Goal: Transaction & Acquisition: Book appointment/travel/reservation

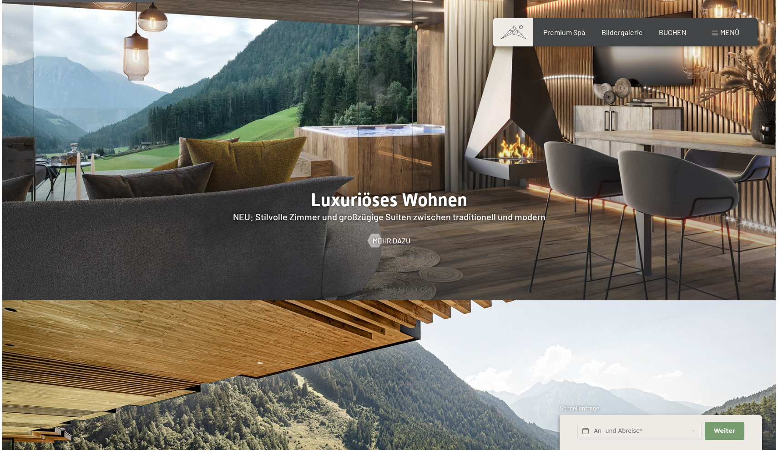
scroll to position [960, 0]
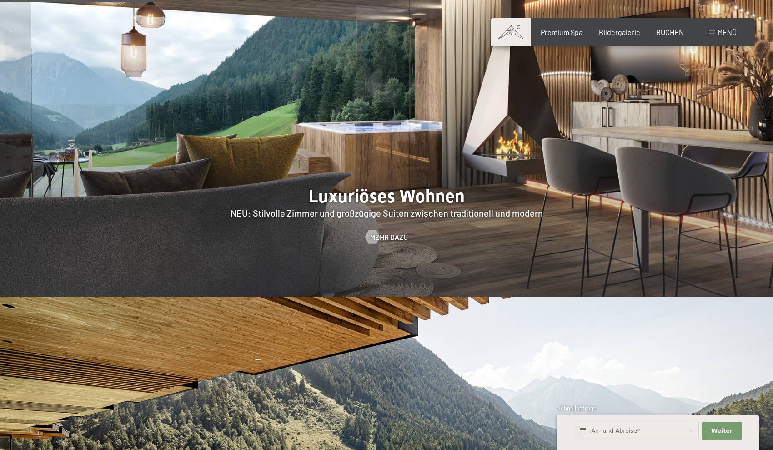
click at [731, 28] on span "Menü" at bounding box center [727, 32] width 19 height 9
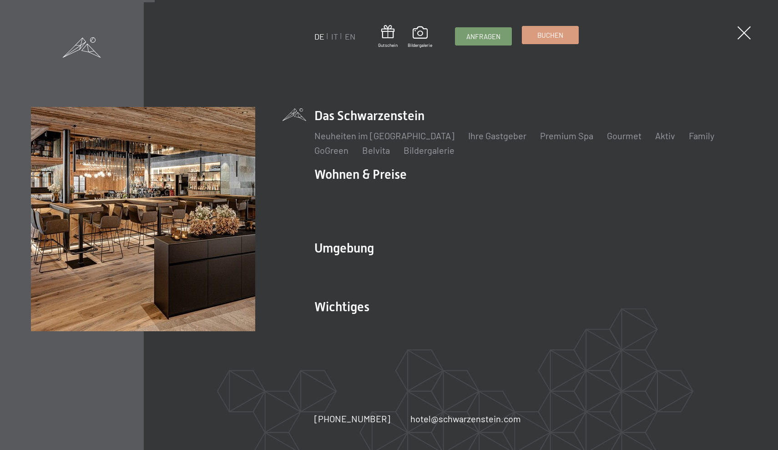
click at [553, 42] on link "Buchen" at bounding box center [550, 34] width 56 height 17
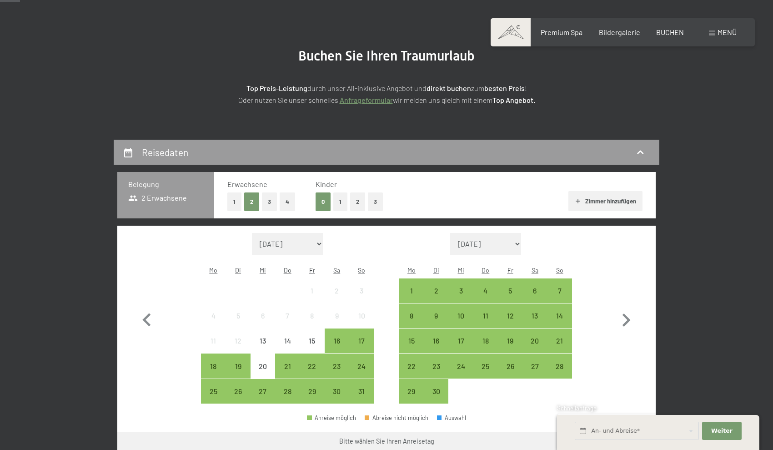
scroll to position [79, 0]
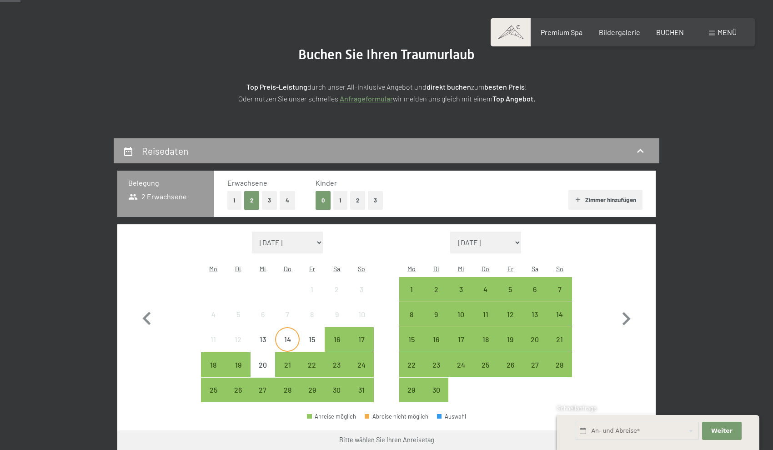
click at [292, 336] on div "14" at bounding box center [287, 347] width 23 height 23
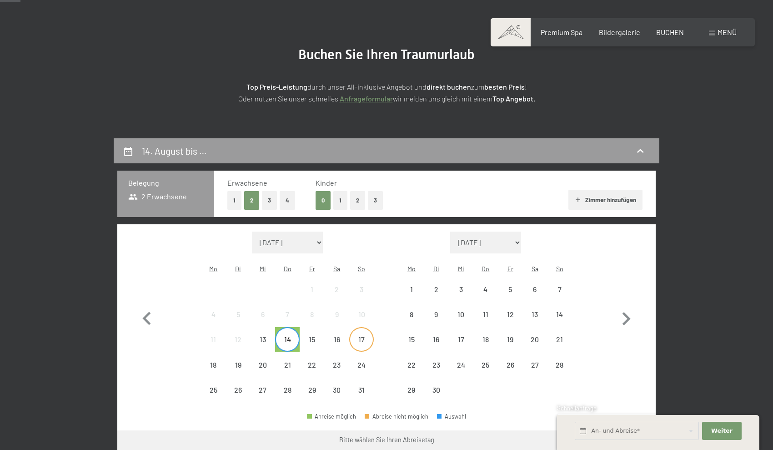
click at [361, 336] on div "17" at bounding box center [361, 347] width 23 height 23
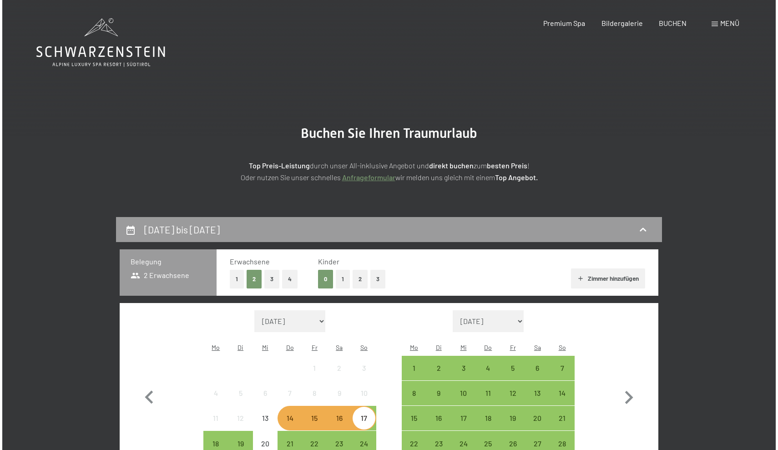
scroll to position [0, 0]
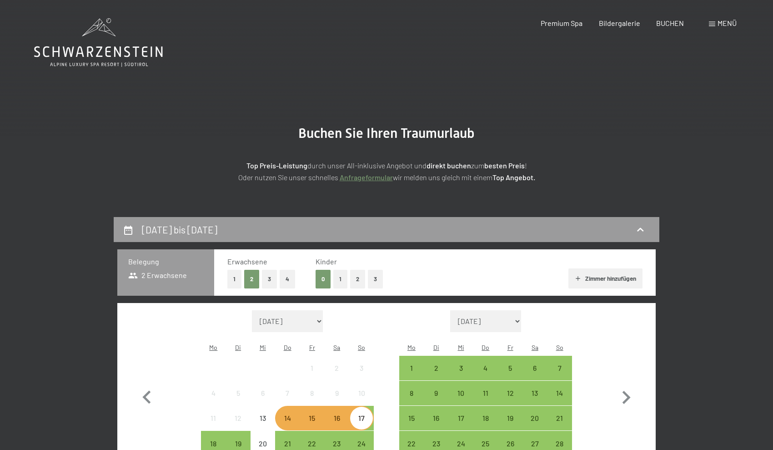
click at [715, 24] on span at bounding box center [712, 24] width 6 height 5
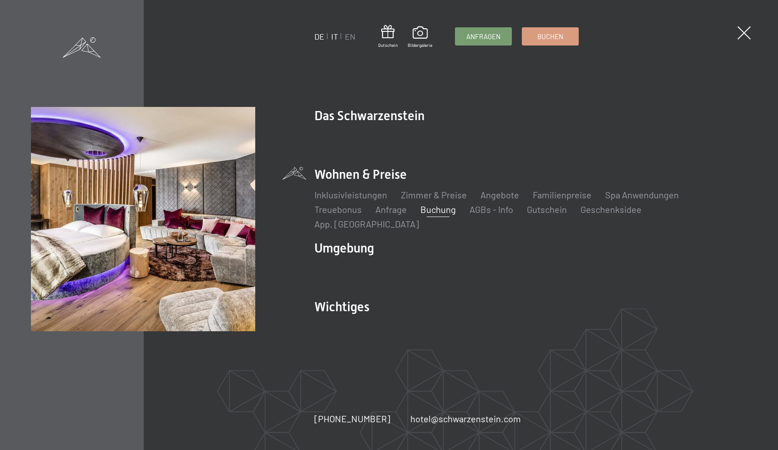
click at [337, 36] on link "IT" at bounding box center [334, 36] width 7 height 10
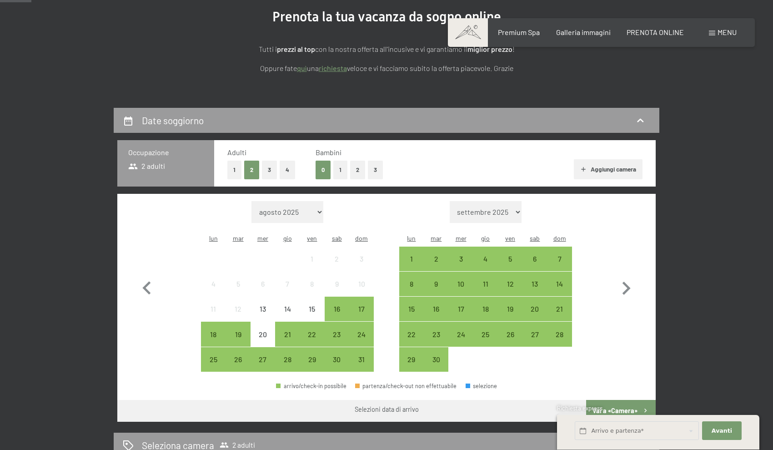
scroll to position [129, 0]
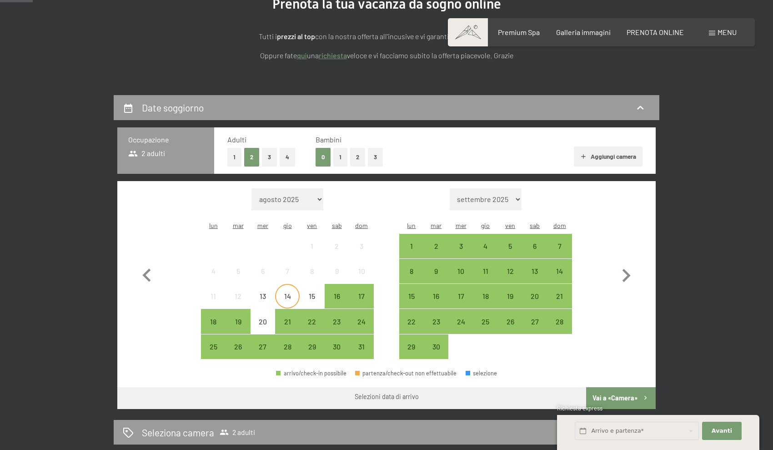
click at [293, 292] on div "14" at bounding box center [287, 303] width 23 height 23
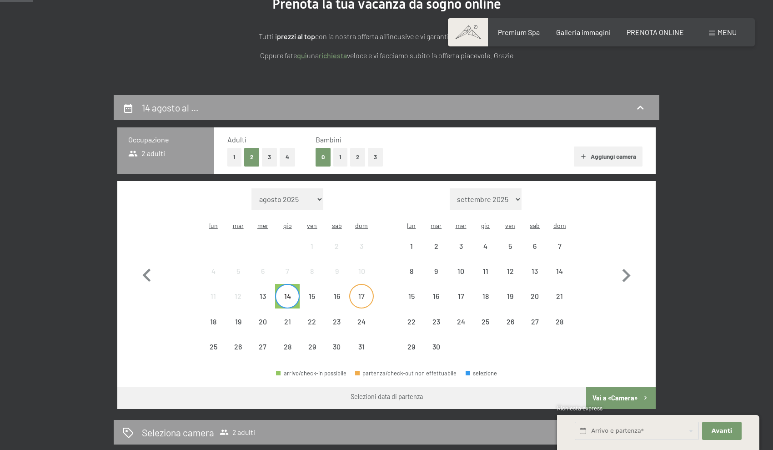
click at [358, 292] on div "17" at bounding box center [361, 303] width 23 height 23
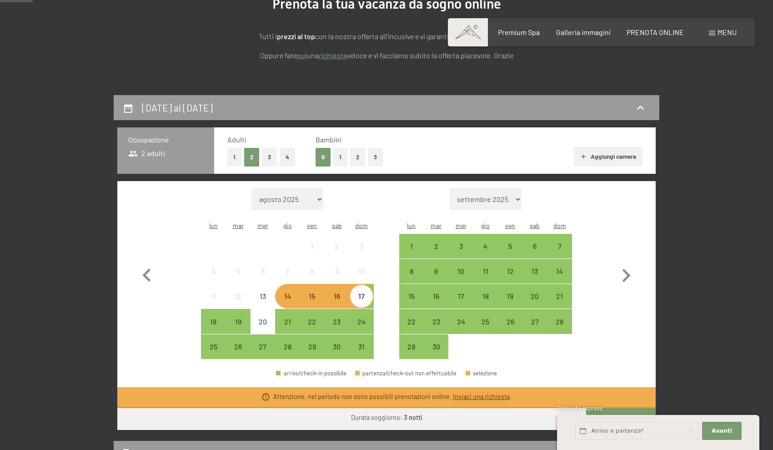
click at [307, 292] on div "15" at bounding box center [312, 303] width 23 height 23
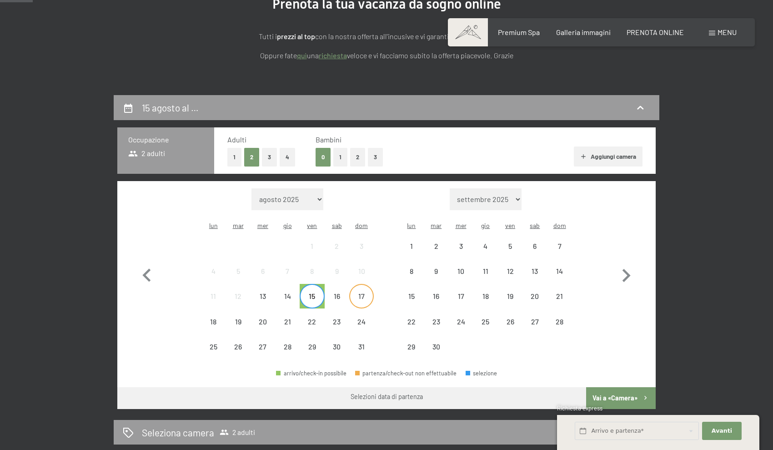
click at [364, 292] on div "17" at bounding box center [361, 303] width 23 height 23
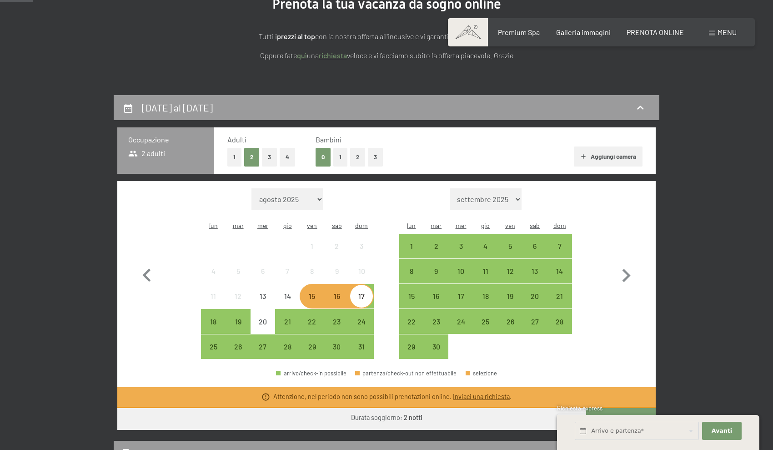
click at [333, 292] on div "16" at bounding box center [337, 303] width 23 height 23
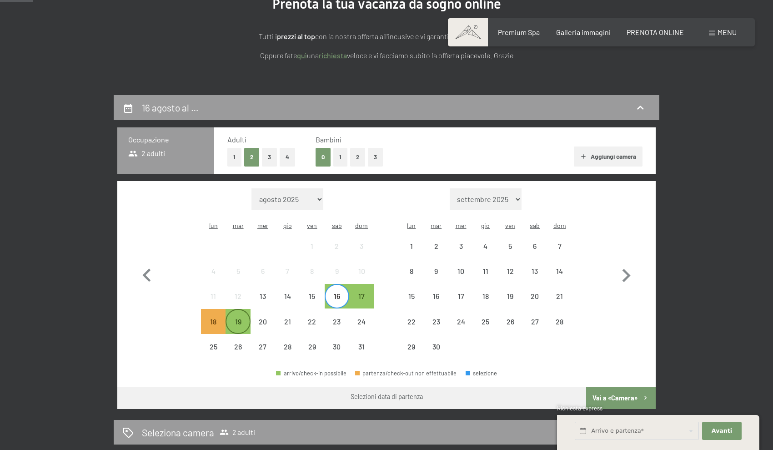
click at [231, 318] on div "19" at bounding box center [237, 329] width 23 height 23
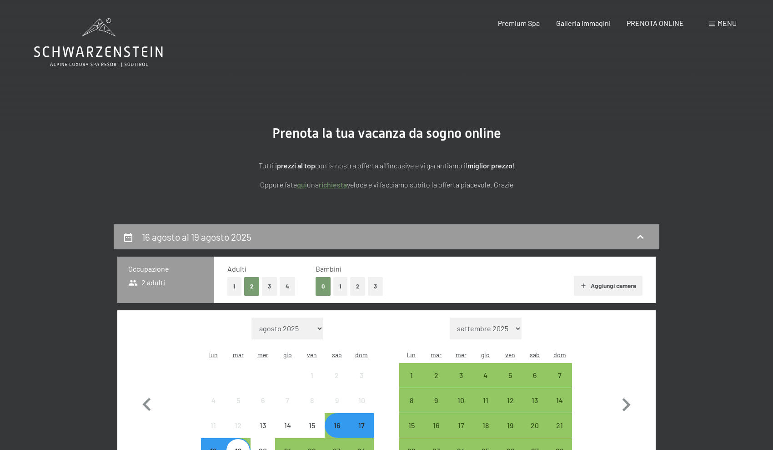
scroll to position [0, 0]
